Goal: Information Seeking & Learning: Learn about a topic

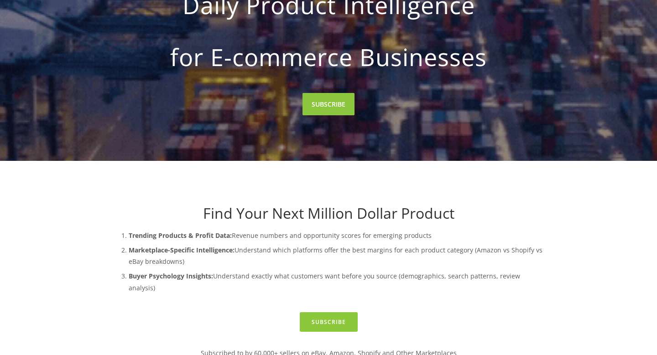
scroll to position [182, 0]
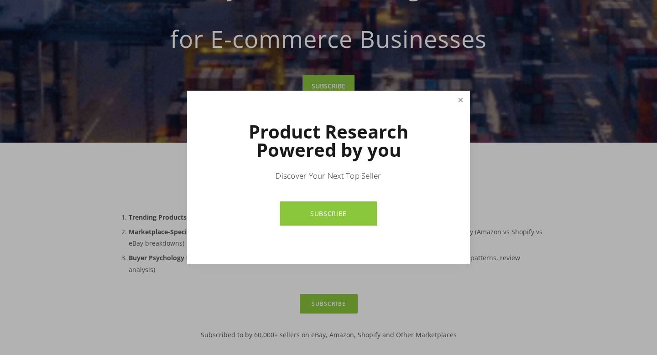
click at [462, 103] on link "Close" at bounding box center [460, 100] width 16 height 16
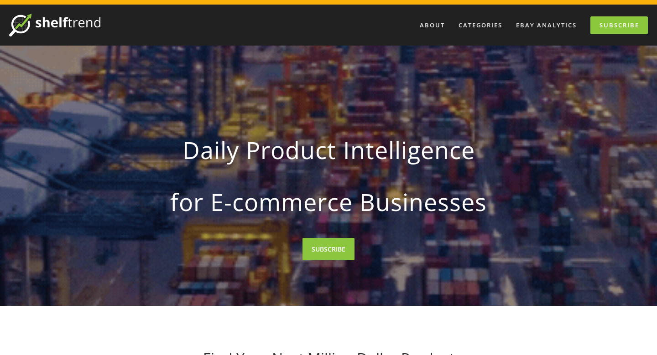
scroll to position [0, 0]
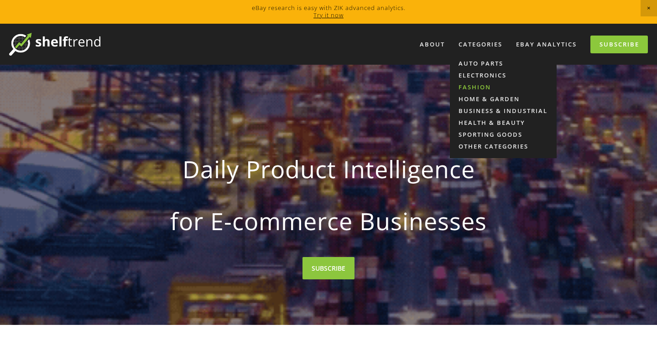
click at [477, 88] on link "Fashion" at bounding box center [503, 87] width 107 height 12
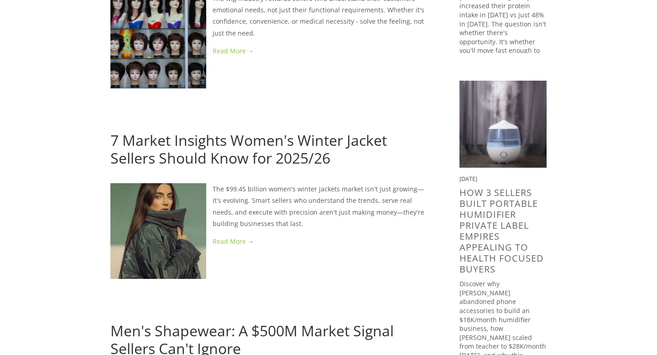
scroll to position [365, 0]
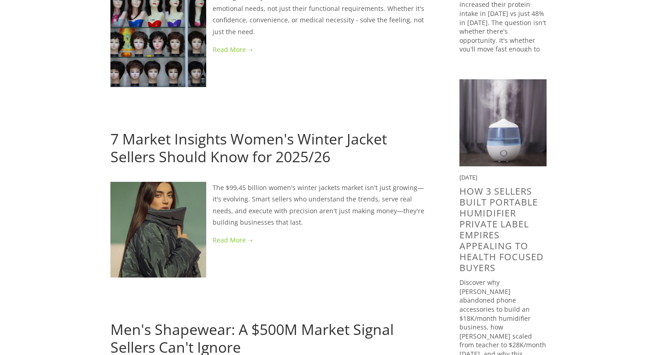
click at [295, 234] on link at bounding box center [270, 239] width 320 height 11
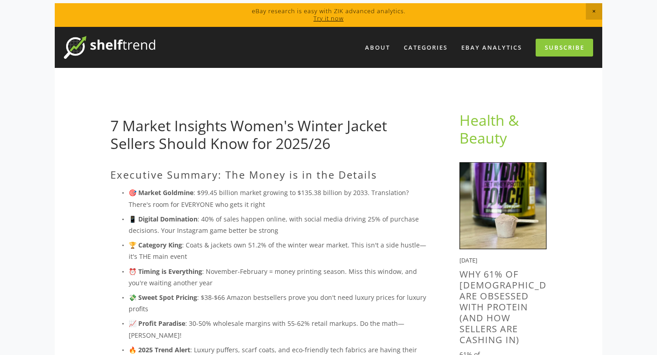
scroll to position [5, 0]
